Goal: Information Seeking & Learning: Find specific fact

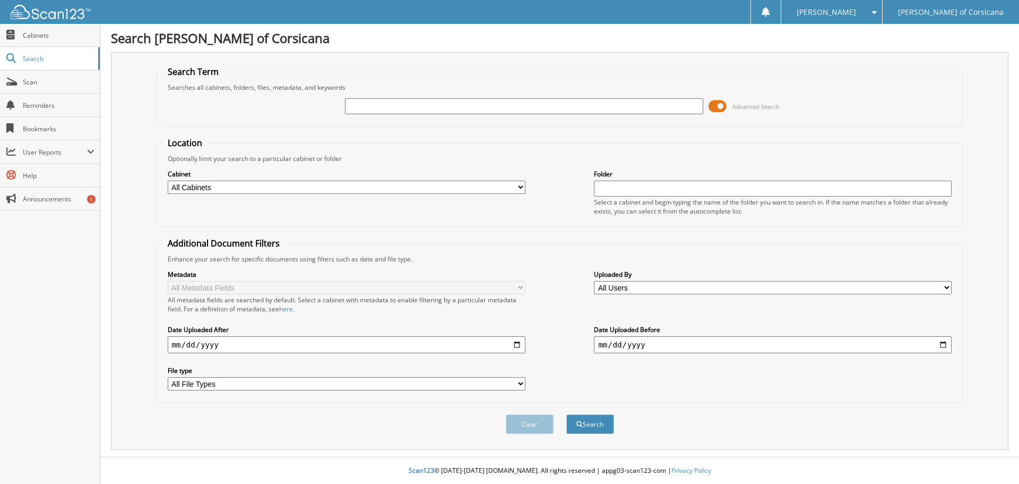
click at [368, 106] on input "text" at bounding box center [524, 106] width 358 height 16
type input "young"
click at [566, 414] on button "Search" at bounding box center [590, 424] width 48 height 20
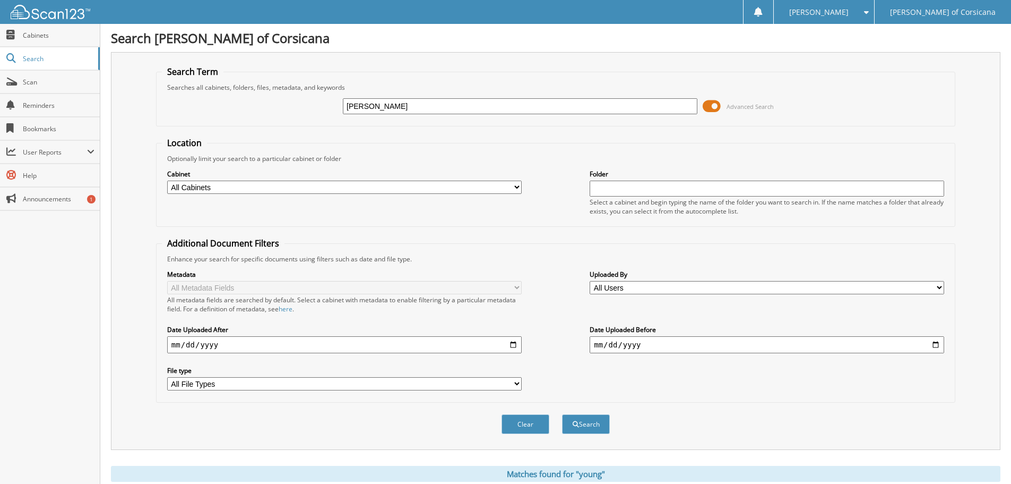
type input "[PERSON_NAME]"
click at [562, 414] on button "Search" at bounding box center [586, 424] width 48 height 20
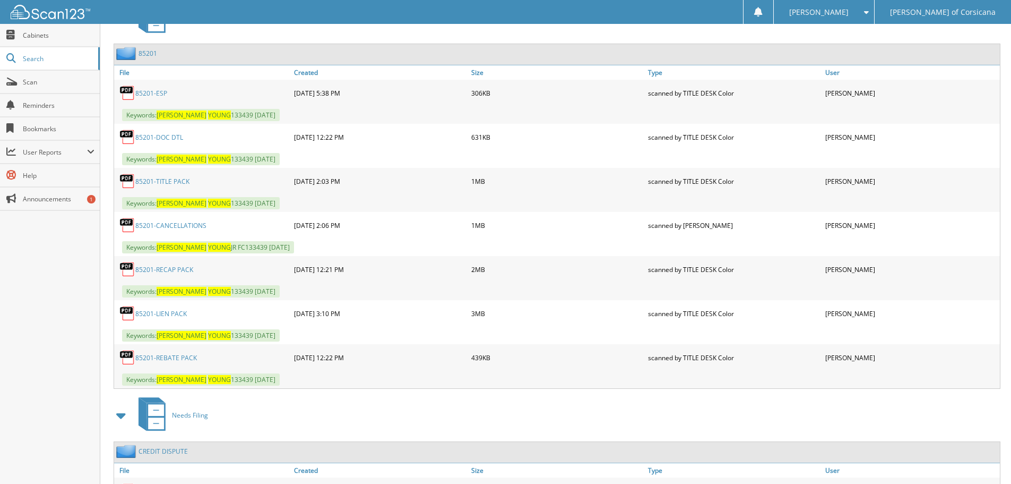
scroll to position [478, 0]
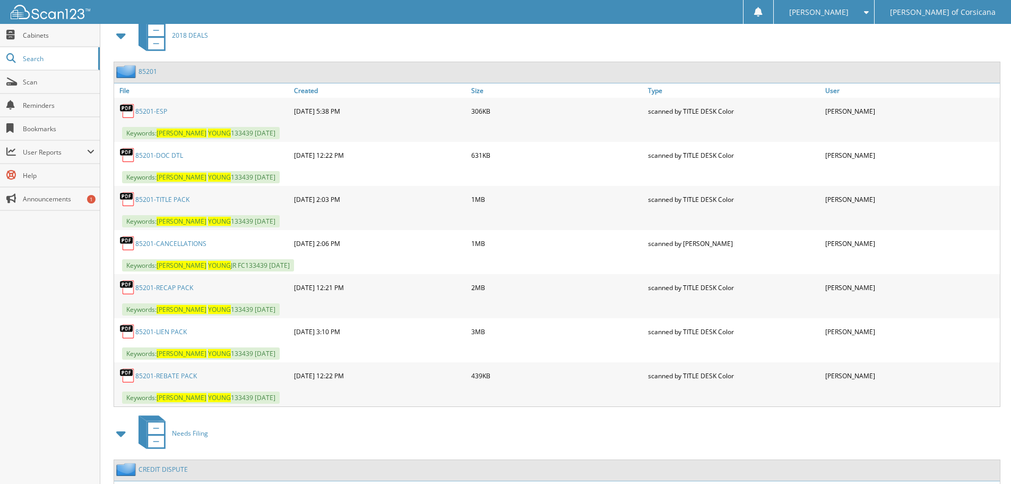
click at [177, 332] on link "85201-LIEN PACK" at bounding box center [160, 331] width 51 height 9
